Goal: Check status: Check status

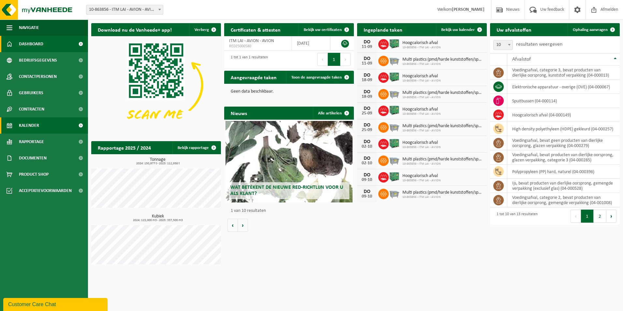
click at [31, 125] on span "Kalender" at bounding box center [29, 125] width 20 height 16
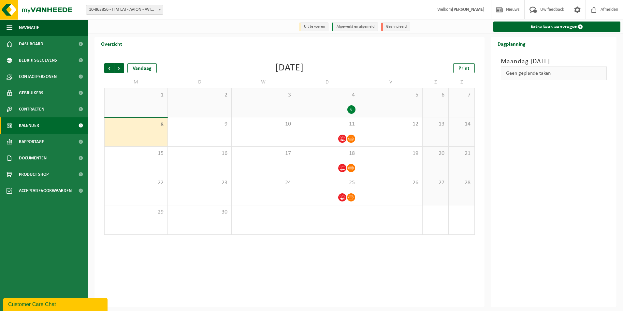
click at [335, 101] on div "4 6" at bounding box center [326, 102] width 63 height 29
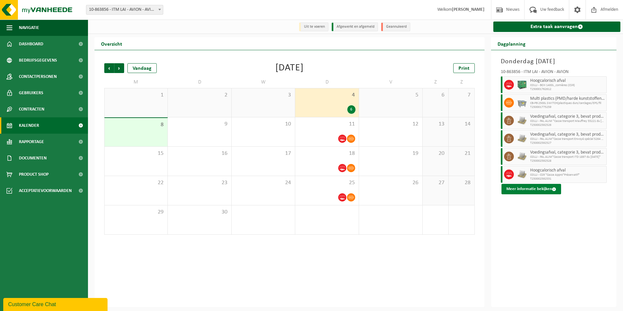
click at [534, 190] on button "Meer informatie bekijken" at bounding box center [532, 189] width 60 height 10
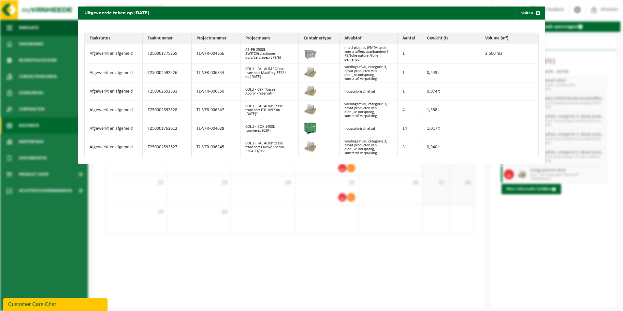
drag, startPoint x: 273, startPoint y: 13, endPoint x: 921, endPoint y: 56, distance: 649.5
click at [623, 56] on html "Vestiging: 10-863856 - ITM LAI - AVION - AVION 10-863856 - ITM LAI - AVION - AV…" at bounding box center [311, 155] width 623 height 311
drag, startPoint x: 178, startPoint y: 108, endPoint x: 145, endPoint y: 112, distance: 33.9
click at [145, 112] on td "T250002592528" at bounding box center [167, 110] width 49 height 19
copy td "T250002592528"
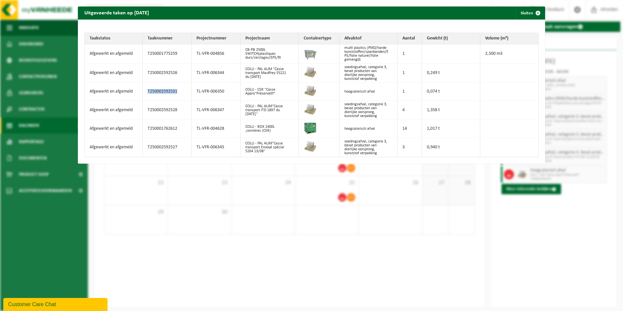
drag, startPoint x: 178, startPoint y: 90, endPoint x: 140, endPoint y: 94, distance: 37.7
click at [140, 94] on tr "Afgewerkt en afgemeld T250002592531 TL-VFR-006350 COLLI - CSR "Casse Appro"Prés…" at bounding box center [312, 92] width 454 height 18
copy tr "T250002592531"
drag, startPoint x: 180, startPoint y: 128, endPoint x: 145, endPoint y: 132, distance: 35.1
click at [145, 132] on td "T250001762612" at bounding box center [167, 129] width 49 height 18
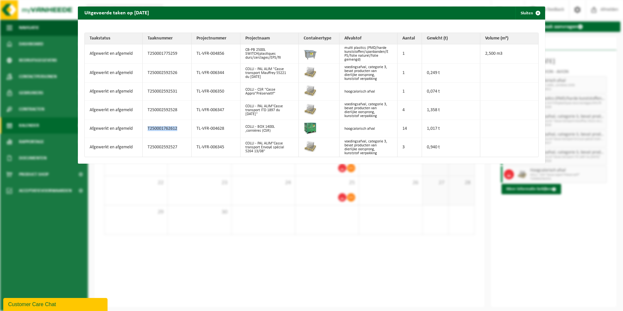
copy td "T250001762612"
drag, startPoint x: 180, startPoint y: 146, endPoint x: 138, endPoint y: 146, distance: 41.7
click at [138, 146] on tr "Afgewerkt en afgemeld T250002592527 TL-VFR-006345 COLLI - PAL ALIM"Casse transp…" at bounding box center [312, 147] width 454 height 19
copy tr "T250002592527"
drag, startPoint x: 178, startPoint y: 72, endPoint x: 143, endPoint y: 74, distance: 34.9
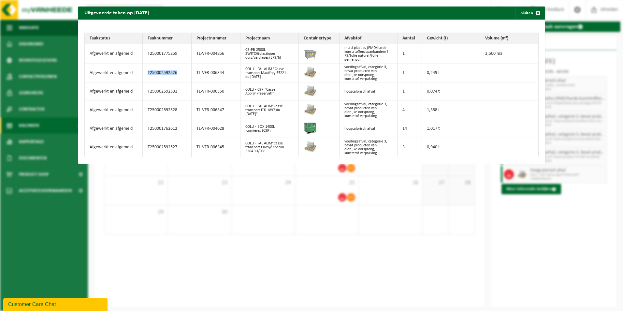
click at [143, 74] on td "T250002592526" at bounding box center [167, 73] width 49 height 19
copy td "T250002592526"
click at [532, 12] on span "button" at bounding box center [538, 13] width 13 height 13
